Goal: Task Accomplishment & Management: Manage account settings

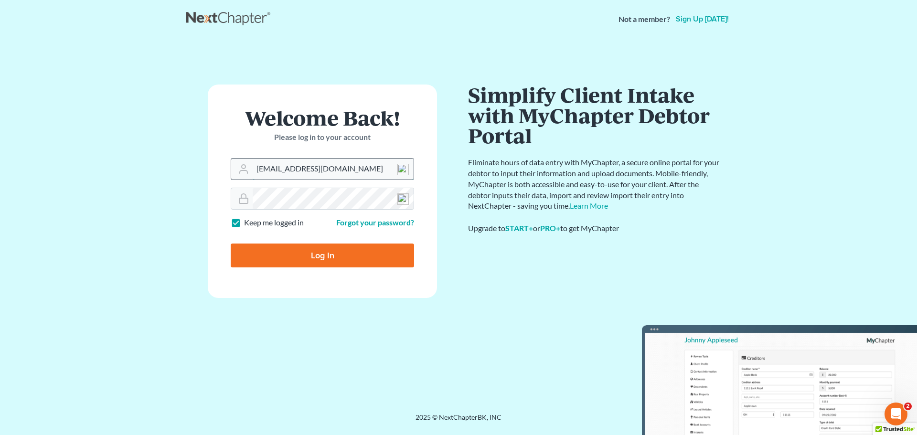
drag, startPoint x: 283, startPoint y: 168, endPoint x: 266, endPoint y: 168, distance: 16.7
click at [266, 168] on input "davidfoyil@equaljusticelawgroup.com" at bounding box center [333, 169] width 161 height 21
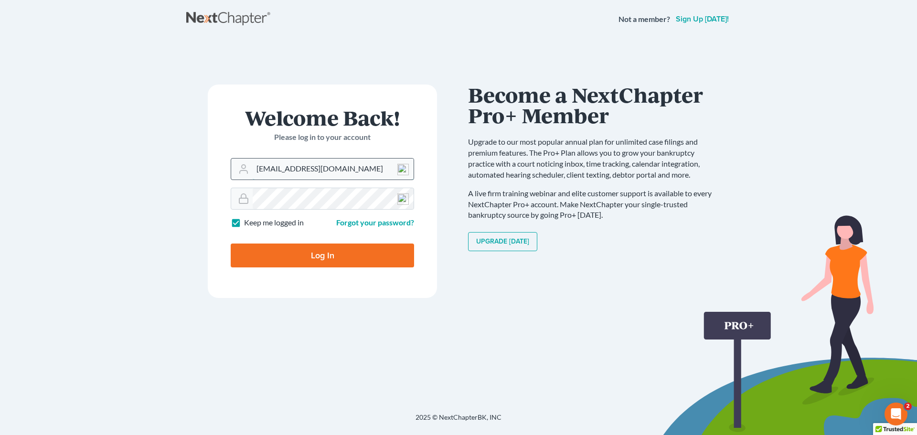
drag, startPoint x: 288, startPoint y: 167, endPoint x: 253, endPoint y: 170, distance: 35.9
click at [253, 170] on input "davidfoyil@equaljusticelawgroup.com" at bounding box center [333, 169] width 161 height 21
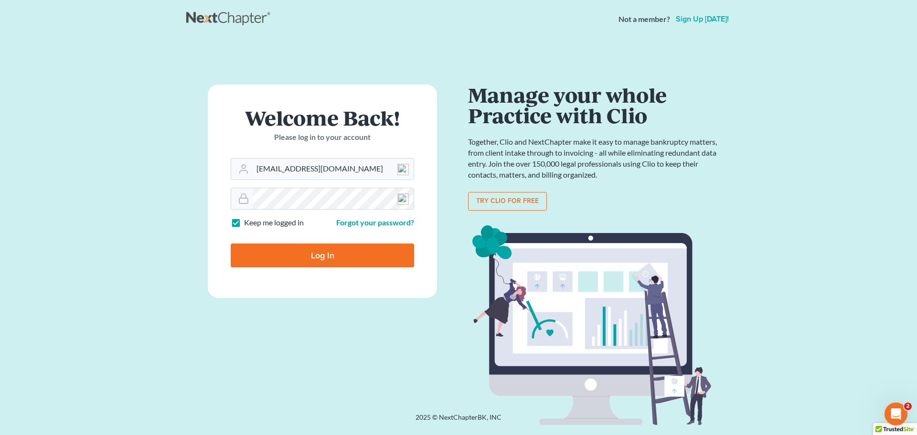
type input "[EMAIL_ADDRESS][DOMAIN_NAME]"
click at [335, 256] on input "Log In" at bounding box center [322, 255] width 183 height 24
type input "Thinking..."
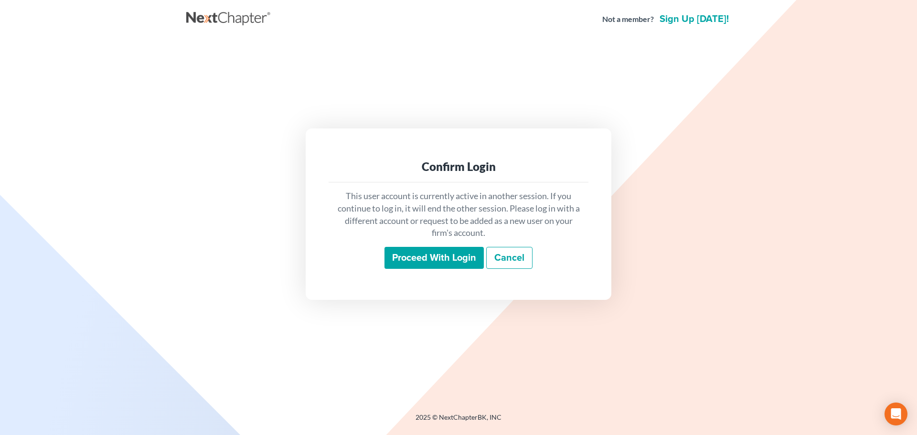
click at [421, 252] on input "Proceed with login" at bounding box center [433, 258] width 99 height 22
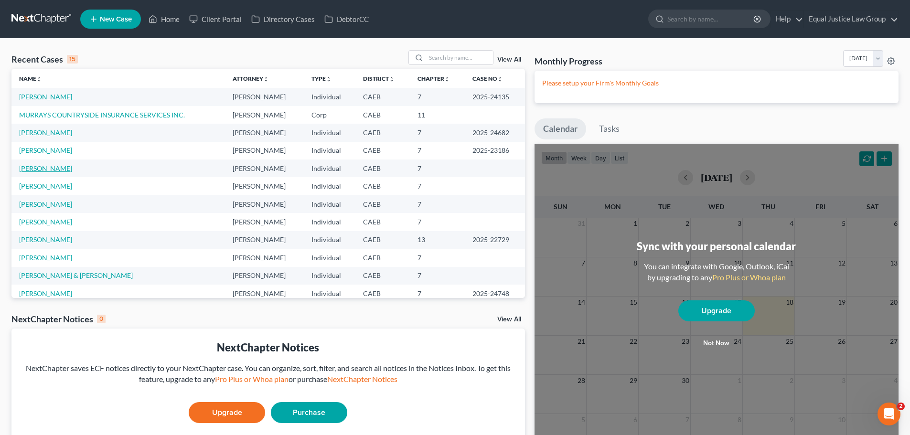
click at [57, 167] on link "[PERSON_NAME]" at bounding box center [45, 168] width 53 height 8
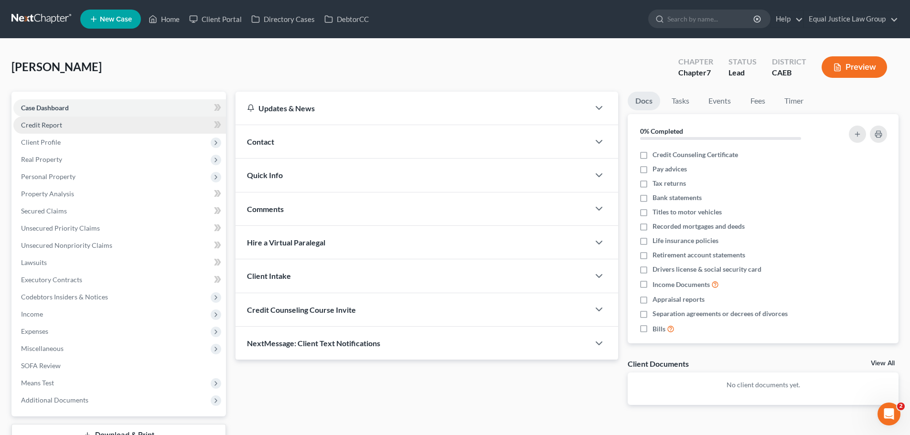
click at [40, 123] on span "Credit Report" at bounding box center [41, 125] width 41 height 8
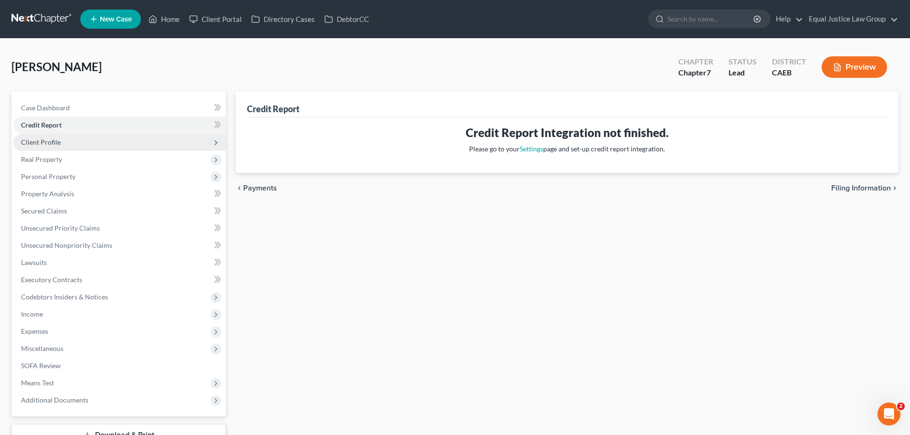
click at [53, 146] on span "Client Profile" at bounding box center [119, 142] width 212 height 17
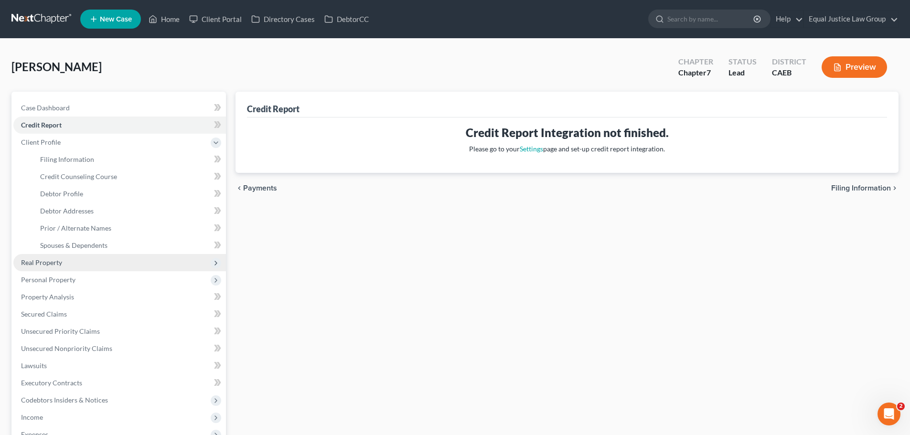
click at [58, 259] on span "Real Property" at bounding box center [41, 262] width 41 height 8
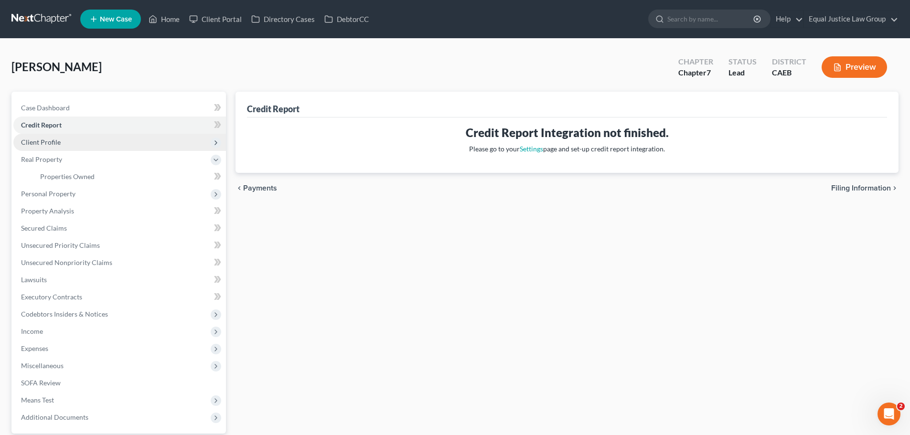
click at [39, 140] on span "Client Profile" at bounding box center [41, 142] width 40 height 8
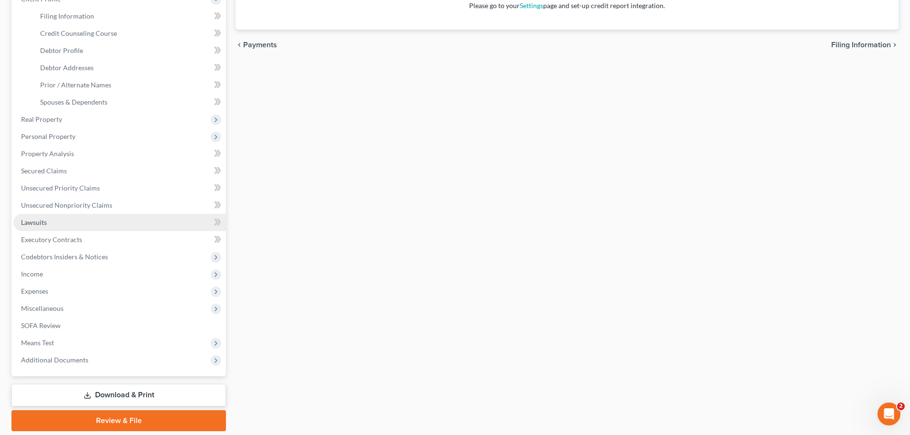
click at [40, 222] on span "Lawsuits" at bounding box center [34, 222] width 26 height 8
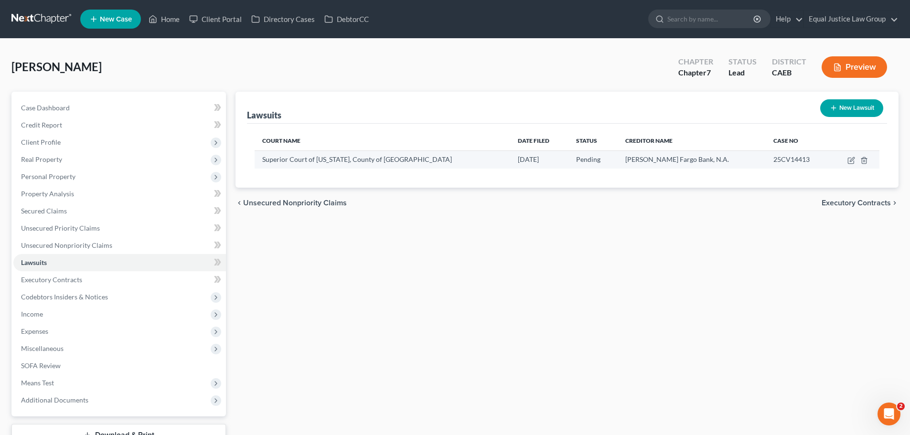
click at [344, 161] on span "Superior Court of [US_STATE], County of [GEOGRAPHIC_DATA]" at bounding box center [357, 159] width 190 height 8
click at [848, 159] on icon "button" at bounding box center [851, 161] width 8 height 8
select select "4"
select select "0"
select select "3"
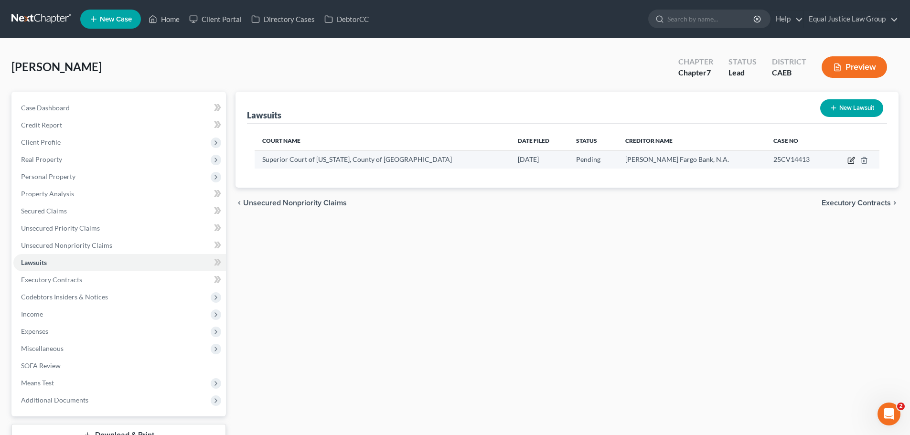
select select "4"
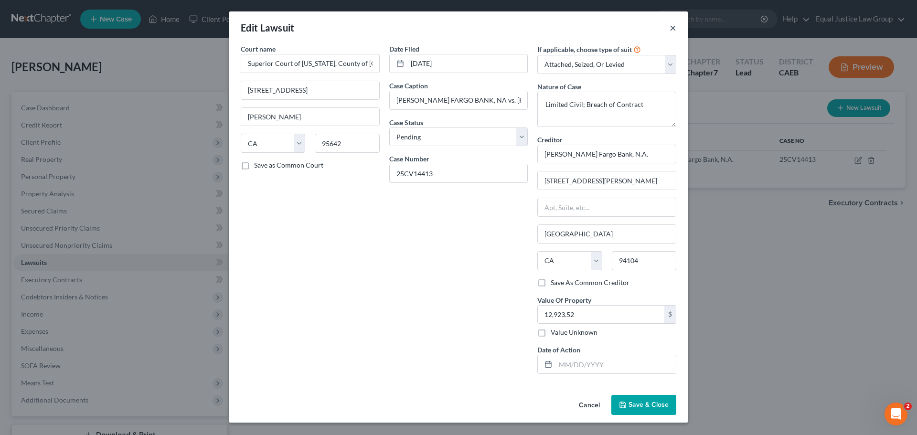
click at [672, 27] on button "×" at bounding box center [672, 27] width 7 height 11
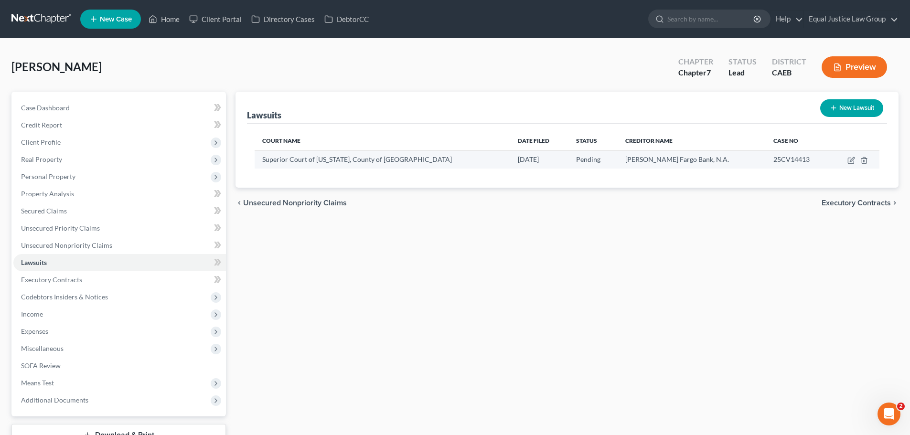
click at [773, 160] on span "25CV14413" at bounding box center [791, 159] width 36 height 8
copy span "25CV14413"
